Goal: Task Accomplishment & Management: Manage account settings

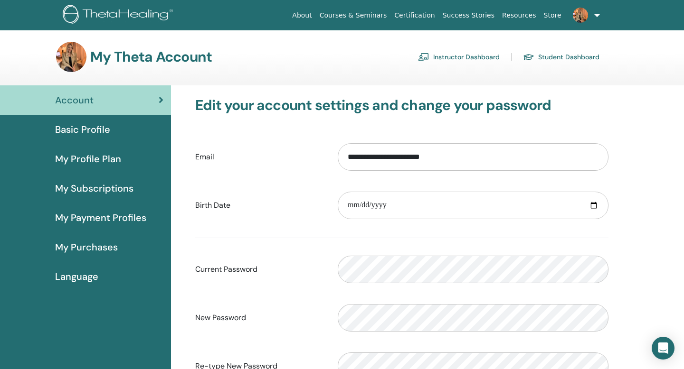
click at [461, 56] on link "Instructor Dashboard" at bounding box center [459, 56] width 82 height 15
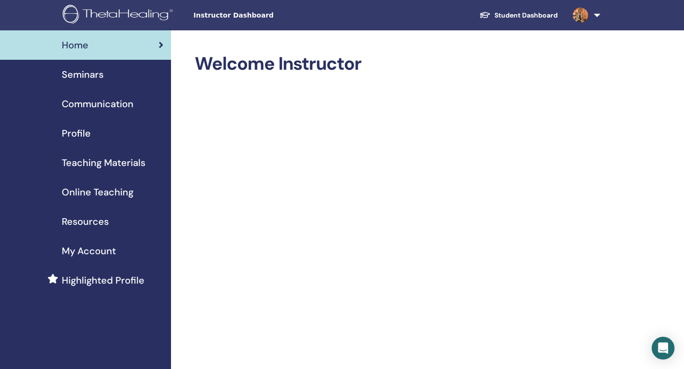
click at [98, 89] on link "Communication" at bounding box center [85, 103] width 171 height 29
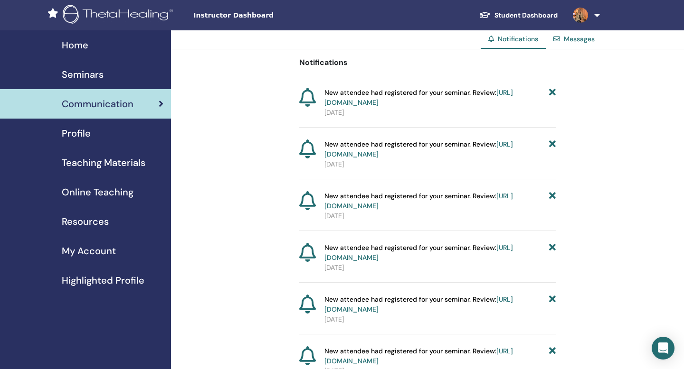
click at [95, 71] on span "Seminars" at bounding box center [83, 74] width 42 height 14
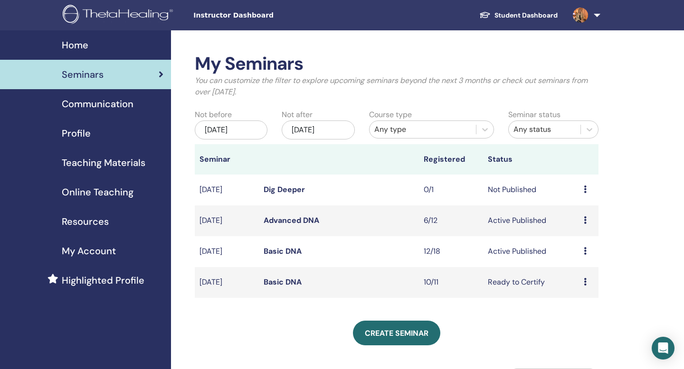
click at [281, 252] on link "Basic DNA" at bounding box center [283, 251] width 38 height 10
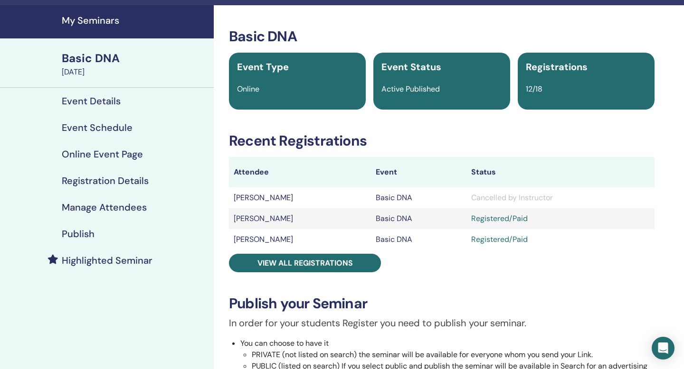
scroll to position [26, 0]
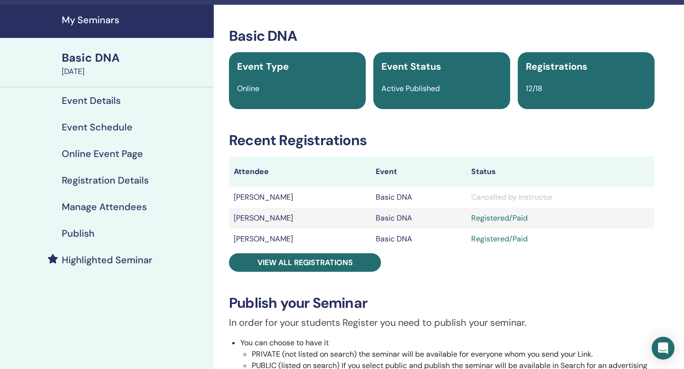
click at [297, 252] on div "Basic DNA Event Type Online Event Status Active Published Registrations 12/18 R…" at bounding box center [441, 316] width 444 height 577
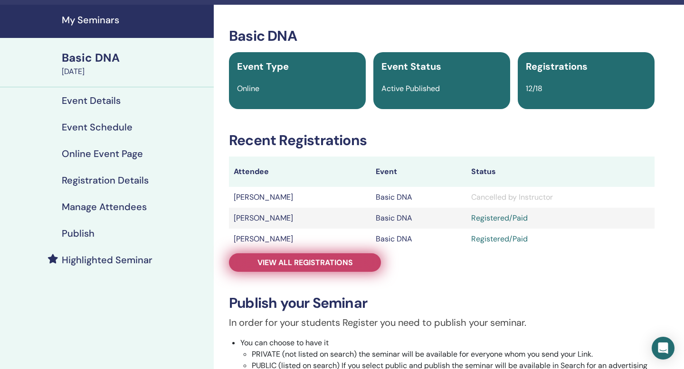
click at [297, 261] on span "View all registrations" at bounding box center [304, 263] width 95 height 10
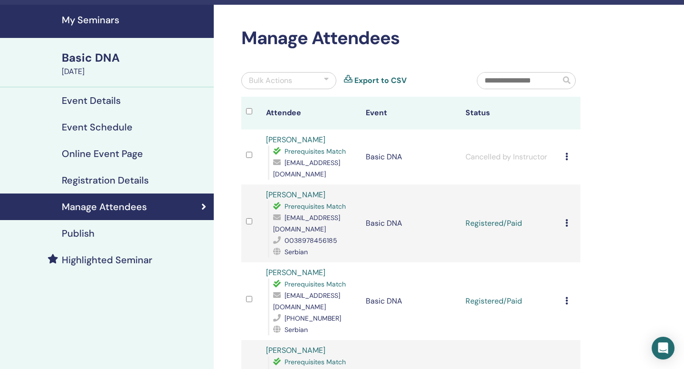
click at [566, 155] on icon at bounding box center [566, 157] width 3 height 8
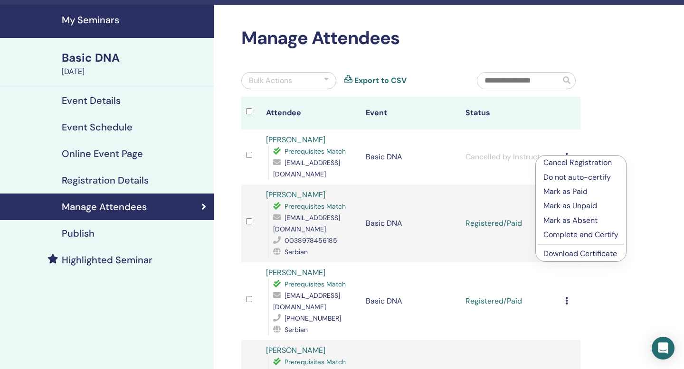
click at [567, 162] on p "Cancel Registration" at bounding box center [580, 162] width 75 height 11
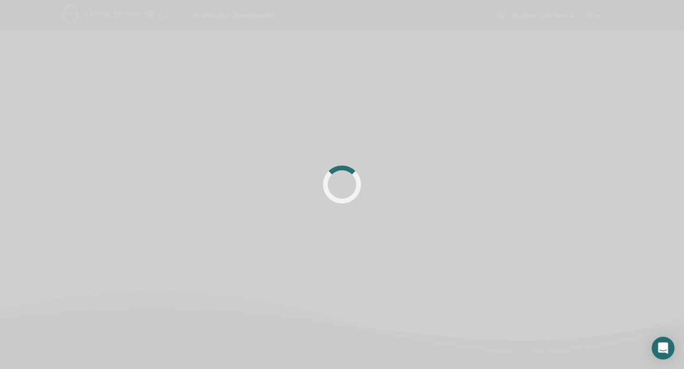
scroll to position [26, 0]
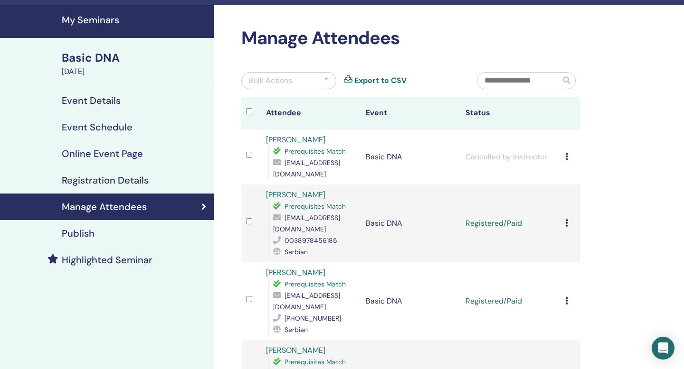
click at [565, 156] on icon at bounding box center [566, 157] width 3 height 8
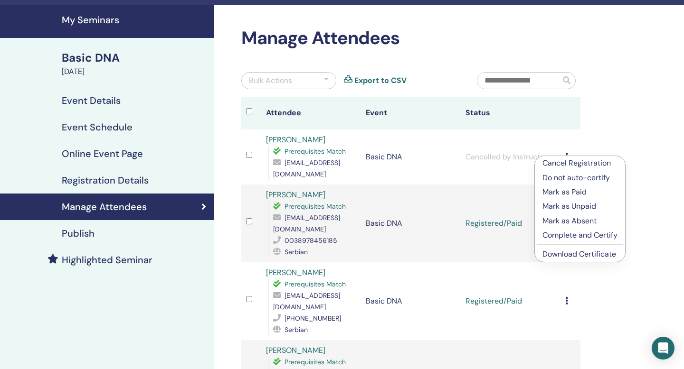
click at [563, 162] on p "Cancel Registration" at bounding box center [579, 163] width 75 height 11
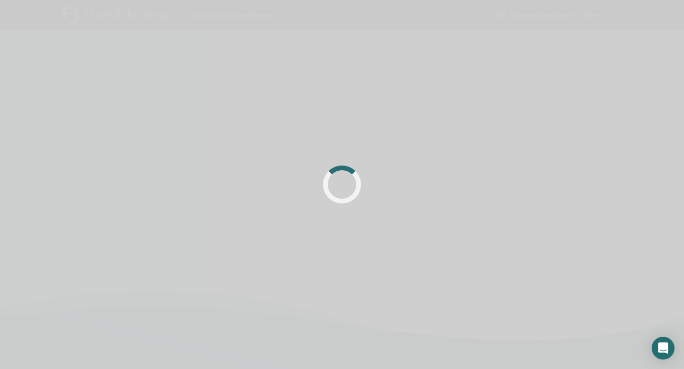
scroll to position [26, 0]
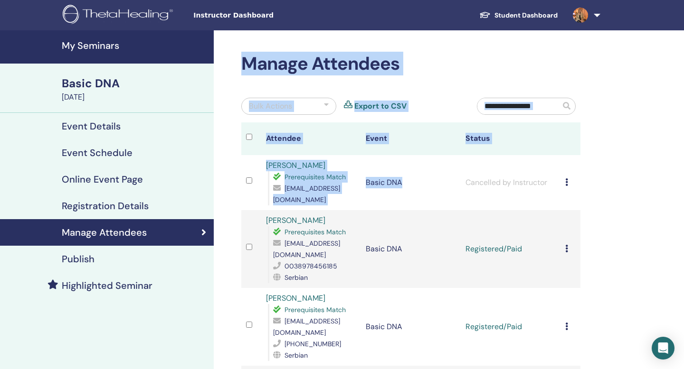
drag, startPoint x: 240, startPoint y: 51, endPoint x: 550, endPoint y: 163, distance: 330.3
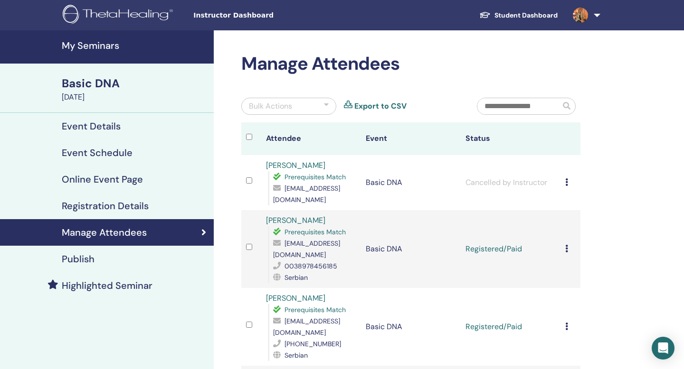
click at [566, 186] on icon at bounding box center [566, 183] width 3 height 8
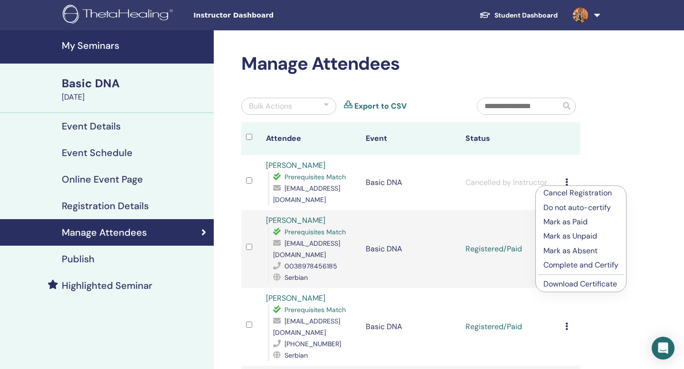
click at [564, 251] on p "Mark as Absent" at bounding box center [580, 250] width 75 height 11
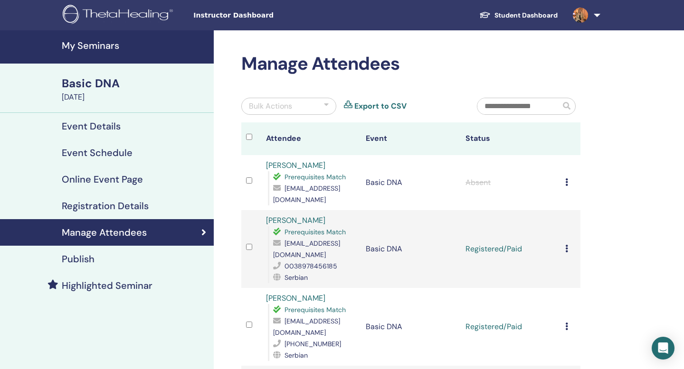
click at [326, 104] on div at bounding box center [326, 106] width 5 height 11
click at [568, 181] on div "Cancel Registration Do not auto-certify Mark as Paid Mark as Unpaid Mark as Abs…" at bounding box center [570, 182] width 10 height 11
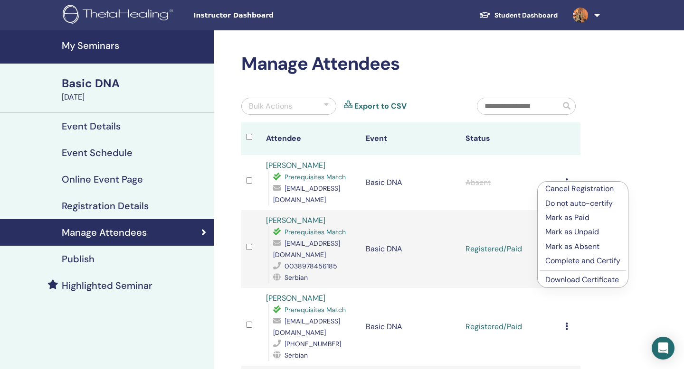
click at [571, 186] on p "Cancel Registration" at bounding box center [582, 188] width 75 height 11
